Goal: Check status

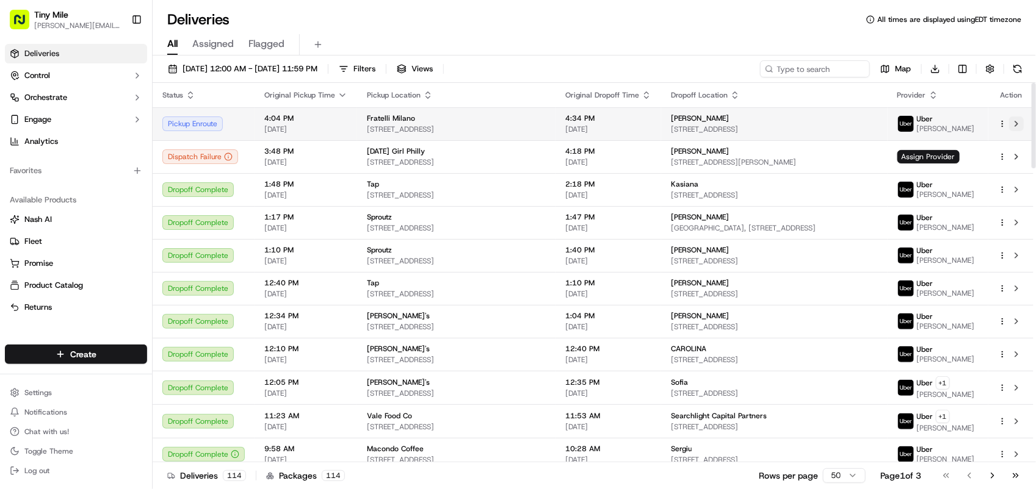
click at [1014, 120] on button at bounding box center [1016, 124] width 15 height 15
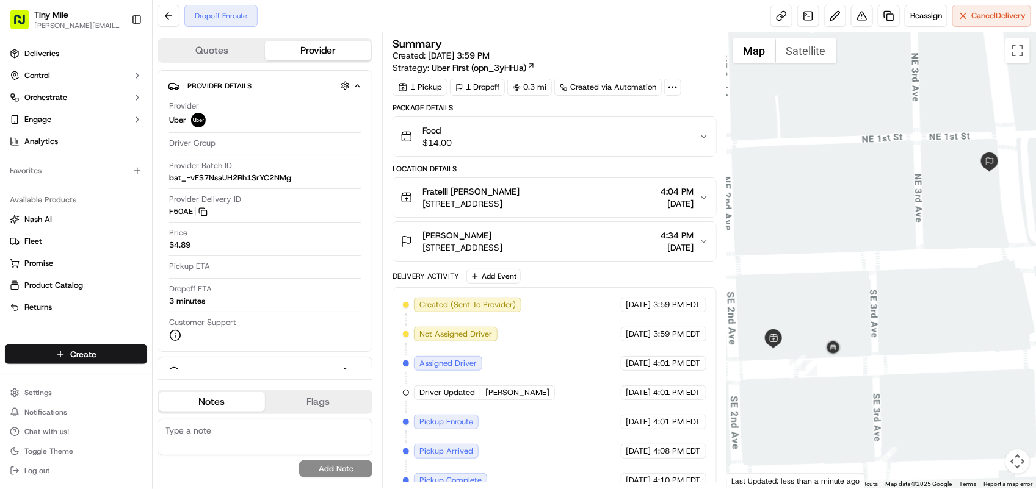
click at [978, 374] on div at bounding box center [881, 260] width 309 height 457
click at [963, 333] on div at bounding box center [881, 260] width 309 height 457
drag, startPoint x: 966, startPoint y: 270, endPoint x: 953, endPoint y: 264, distance: 13.6
click at [966, 270] on div at bounding box center [881, 260] width 309 height 457
click at [1015, 352] on div at bounding box center [881, 260] width 309 height 457
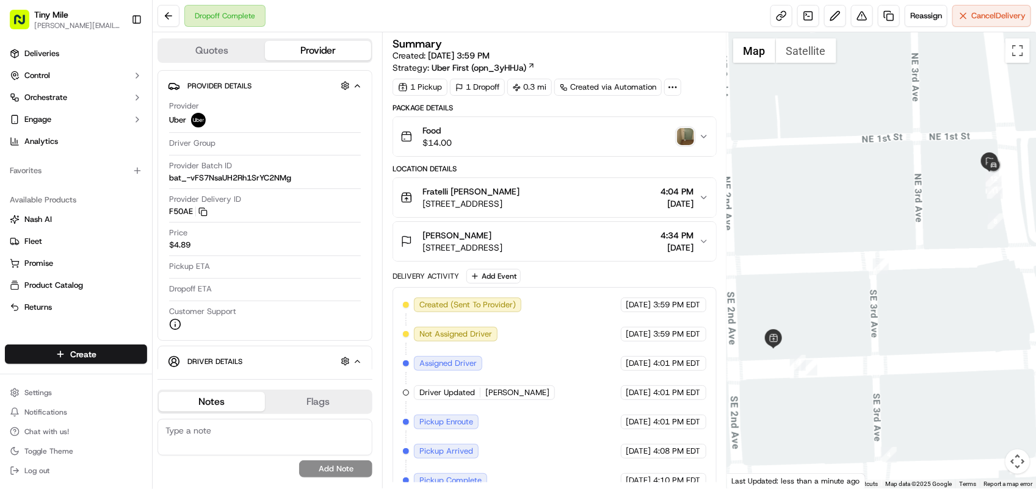
click at [679, 131] on img "button" at bounding box center [685, 136] width 17 height 17
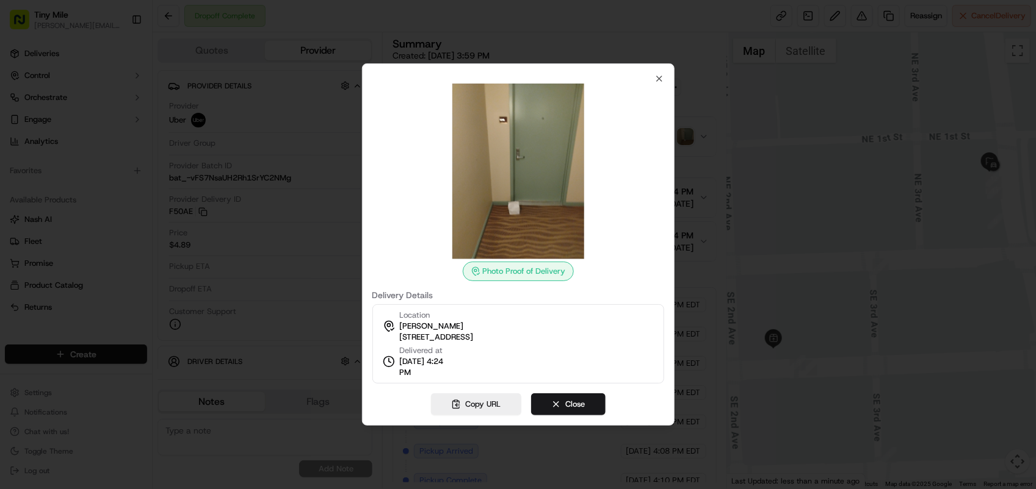
click at [731, 224] on div at bounding box center [518, 244] width 1036 height 489
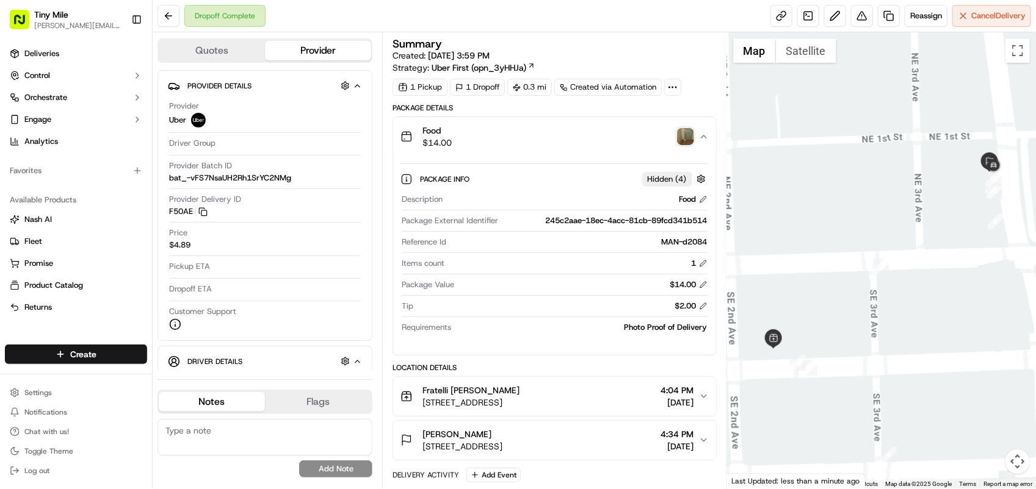
click at [678, 139] on img "button" at bounding box center [685, 136] width 17 height 17
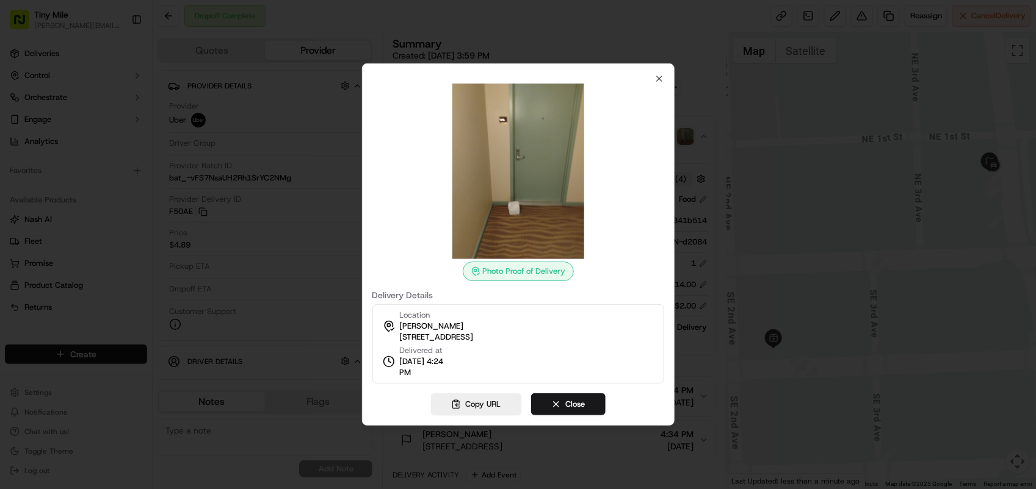
click at [501, 120] on img at bounding box center [518, 172] width 176 height 176
click at [563, 389] on div "Photo Proof of Delivery Delivery Details Location Liliana 50 Biscayne Blvd, Mia…" at bounding box center [518, 244] width 312 height 363
click at [563, 388] on div "Photo Proof of Delivery Delivery Details Location Liliana 50 Biscayne Blvd, Mia…" at bounding box center [518, 244] width 312 height 363
drag, startPoint x: 541, startPoint y: 406, endPoint x: 538, endPoint y: 361, distance: 45.9
click at [541, 406] on button "Close" at bounding box center [568, 405] width 74 height 22
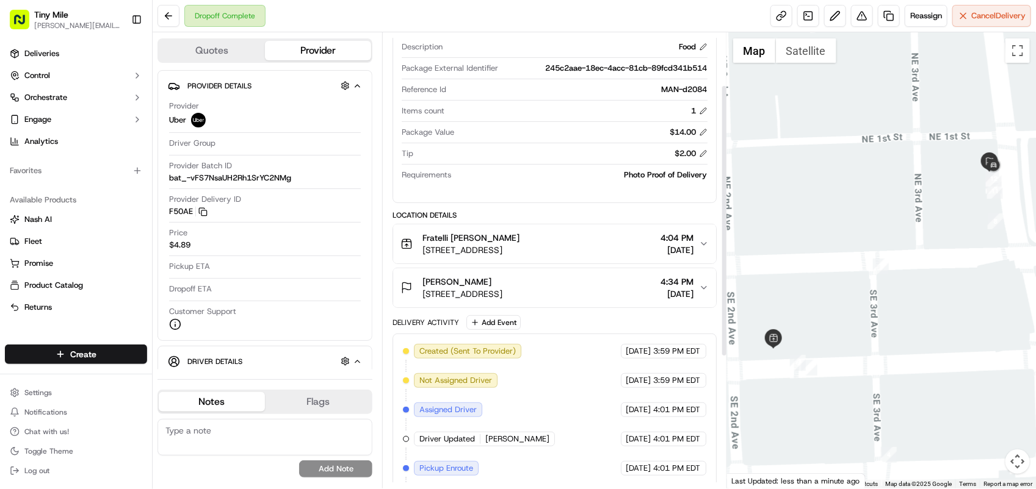
scroll to position [229, 0]
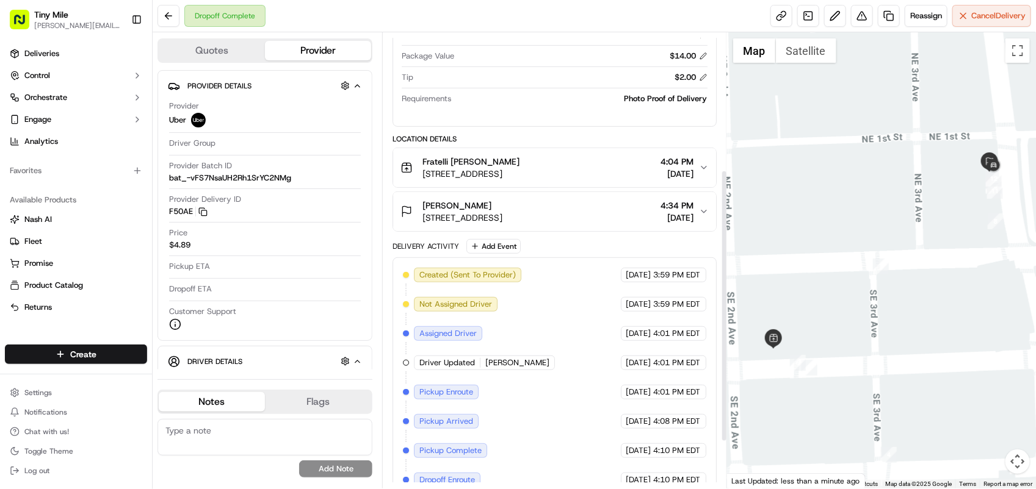
drag, startPoint x: 483, startPoint y: 222, endPoint x: 487, endPoint y: 208, distance: 14.5
click at [484, 222] on span "[STREET_ADDRESS]" at bounding box center [462, 218] width 80 height 12
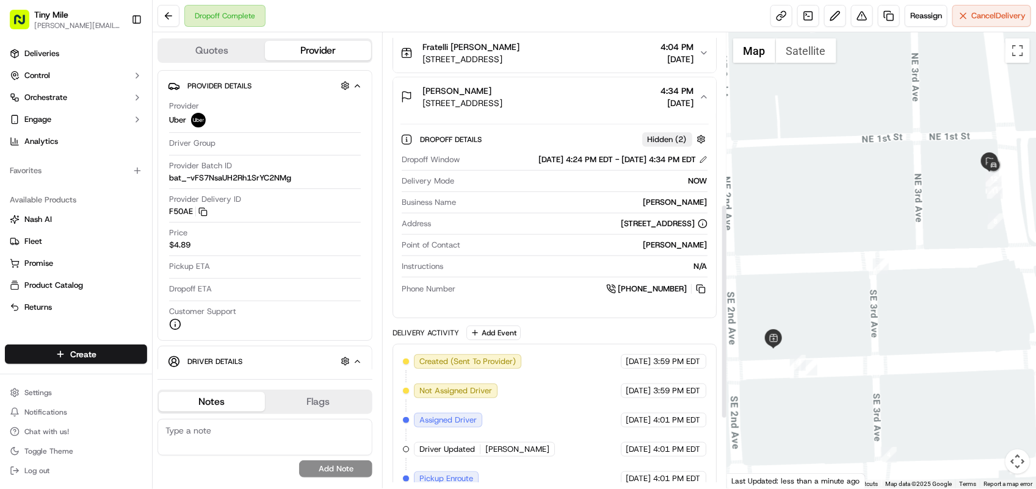
scroll to position [381, 0]
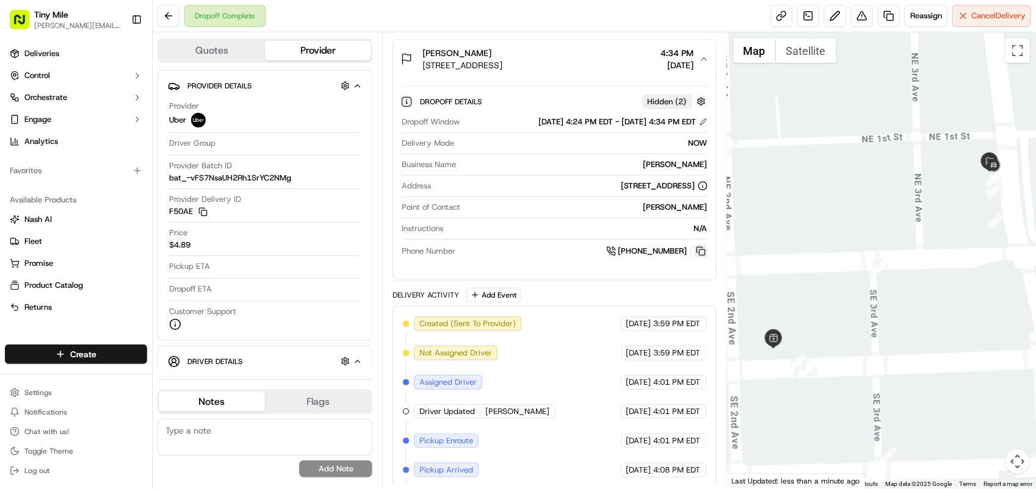
click at [699, 256] on button at bounding box center [700, 251] width 13 height 13
